Goal: Task Accomplishment & Management: Complete application form

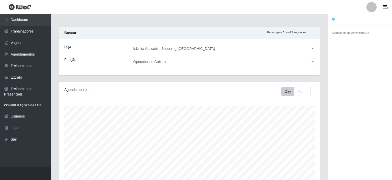
select select "424"
select select "72"
click at [16, 55] on link "Agendamentos" at bounding box center [25, 55] width 51 height 12
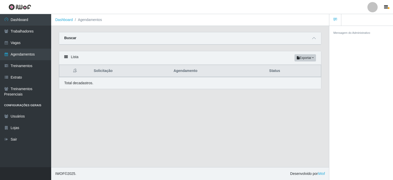
click at [66, 57] on icon at bounding box center [66, 57] width 4 height 4
click at [314, 36] on span at bounding box center [314, 38] width 6 height 6
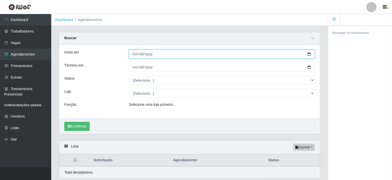
click at [133, 54] on input "Início em" at bounding box center [222, 54] width 186 height 9
type input "[DATE]"
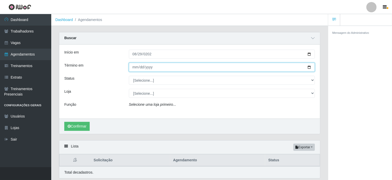
click at [133, 69] on input "Término em" at bounding box center [222, 67] width 186 height 9
type input "[DATE]"
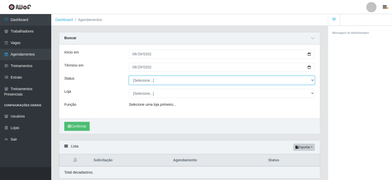
click at [311, 78] on select "[Selecione...] AGENDADO AGUARDANDO LIBERAR EM ANDAMENTO EM REVISÃO FINALIZADO C…" at bounding box center [222, 80] width 186 height 9
select select "EM ANDAMENTO"
click at [129, 76] on select "[Selecione...] AGENDADO AGUARDANDO LIBERAR EM ANDAMENTO EM REVISÃO FINALIZADO C…" at bounding box center [222, 80] width 186 height 9
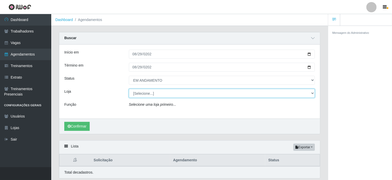
click at [312, 92] on select "[Selecione...] [GEOGRAPHIC_DATA] - Shopping [GEOGRAPHIC_DATA]" at bounding box center [222, 93] width 186 height 9
select select "424"
click at [129, 89] on select "[Selecione...] [GEOGRAPHIC_DATA] - Shopping [GEOGRAPHIC_DATA]" at bounding box center [222, 93] width 186 height 9
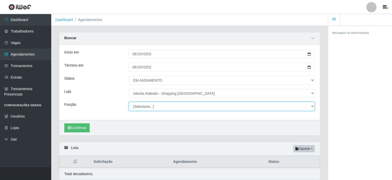
click at [311, 106] on select "[Selecione...] Auxiliar de Estacionamento Auxiliar de Estacionamento + Auxiliar…" at bounding box center [222, 106] width 186 height 9
select select "72"
click at [129, 102] on select "[Selecione...] Auxiliar de Estacionamento Auxiliar de Estacionamento + Auxiliar…" at bounding box center [222, 106] width 186 height 9
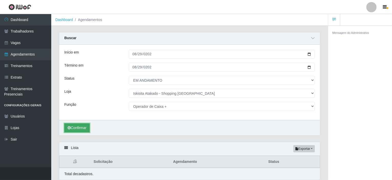
click at [78, 127] on button "Confirmar" at bounding box center [76, 127] width 25 height 9
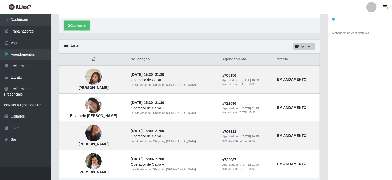
scroll to position [128, 0]
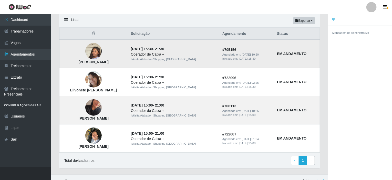
drag, startPoint x: 75, startPoint y: 62, endPoint x: 118, endPoint y: 64, distance: 43.6
click at [118, 64] on td "[PERSON_NAME]" at bounding box center [93, 54] width 68 height 28
copy strong "[PERSON_NAME]"
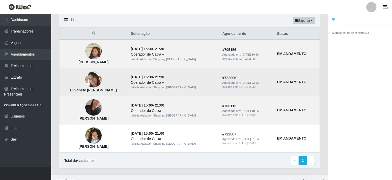
drag, startPoint x: 72, startPoint y: 89, endPoint x: 119, endPoint y: 90, distance: 47.6
click at [117, 90] on strong "Elivonete [PERSON_NAME]" at bounding box center [93, 90] width 47 height 4
copy strong "Elivonete [PERSON_NAME]"
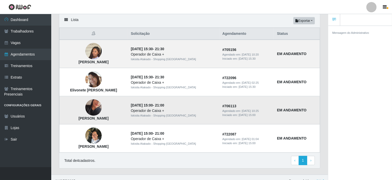
drag, startPoint x: 72, startPoint y: 118, endPoint x: 119, endPoint y: 120, distance: 47.4
click at [109, 120] on strong "[PERSON_NAME]" at bounding box center [94, 118] width 30 height 4
copy strong "[PERSON_NAME]"
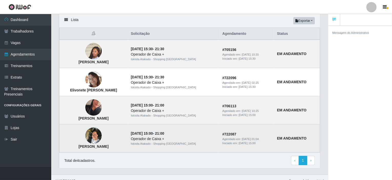
click at [78, 146] on td "[PERSON_NAME]" at bounding box center [93, 138] width 68 height 28
drag, startPoint x: 79, startPoint y: 146, endPoint x: 98, endPoint y: 147, distance: 18.5
click at [98, 147] on strong "[PERSON_NAME]" at bounding box center [94, 146] width 30 height 4
click at [122, 151] on td "[PERSON_NAME]" at bounding box center [93, 138] width 68 height 28
drag, startPoint x: 79, startPoint y: 146, endPoint x: 114, endPoint y: 147, distance: 35.1
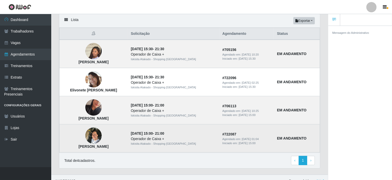
click at [114, 147] on td "[PERSON_NAME]" at bounding box center [93, 138] width 68 height 28
copy strong "[PERSON_NAME]"
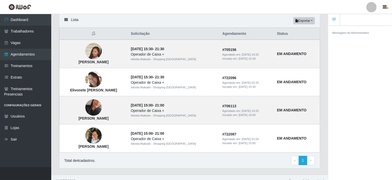
click at [344, 111] on div "Mensagem do Administrativo" at bounding box center [360, 104] width 64 height 156
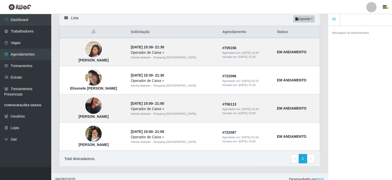
scroll to position [134, 0]
